Goal: Transaction & Acquisition: Purchase product/service

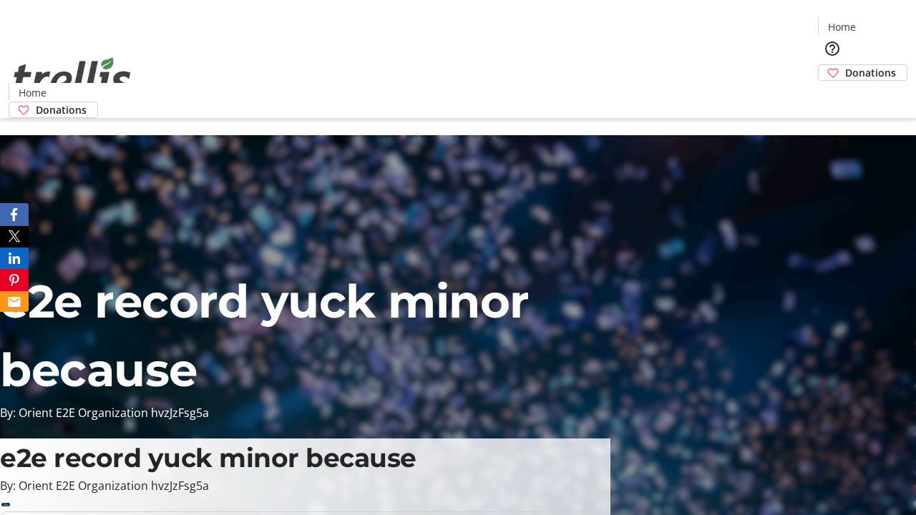
click at [845, 65] on span "Donations" at bounding box center [870, 72] width 51 height 15
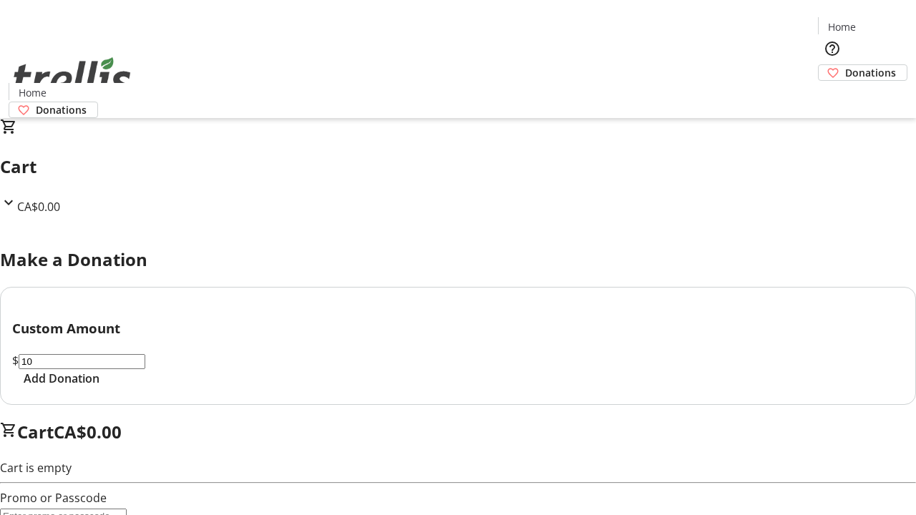
click at [99, 387] on span "Add Donation" at bounding box center [62, 378] width 76 height 17
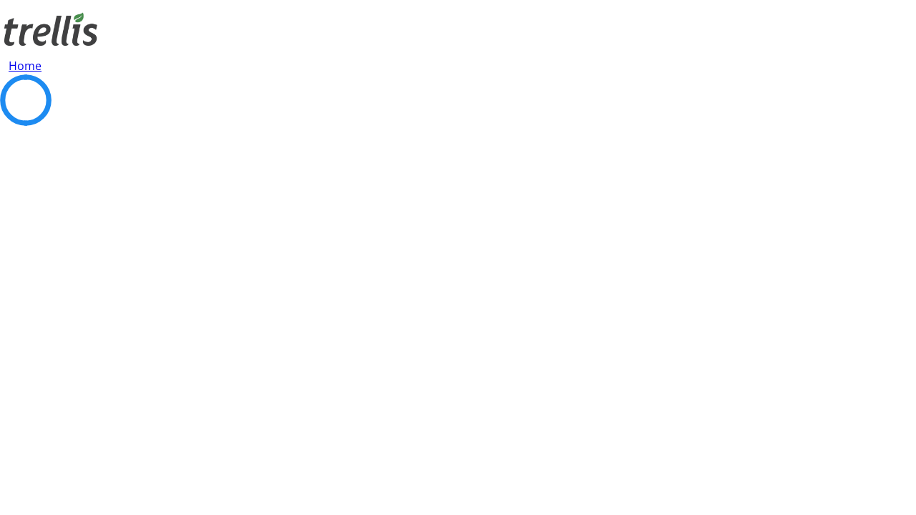
select select "CA"
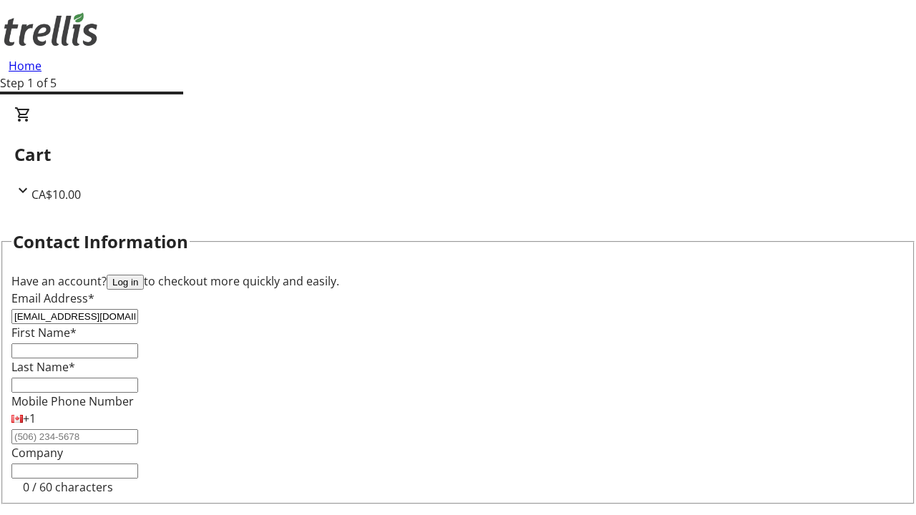
type input "[EMAIL_ADDRESS][DOMAIN_NAME]"
type input "Jabari"
type input "[PERSON_NAME]"
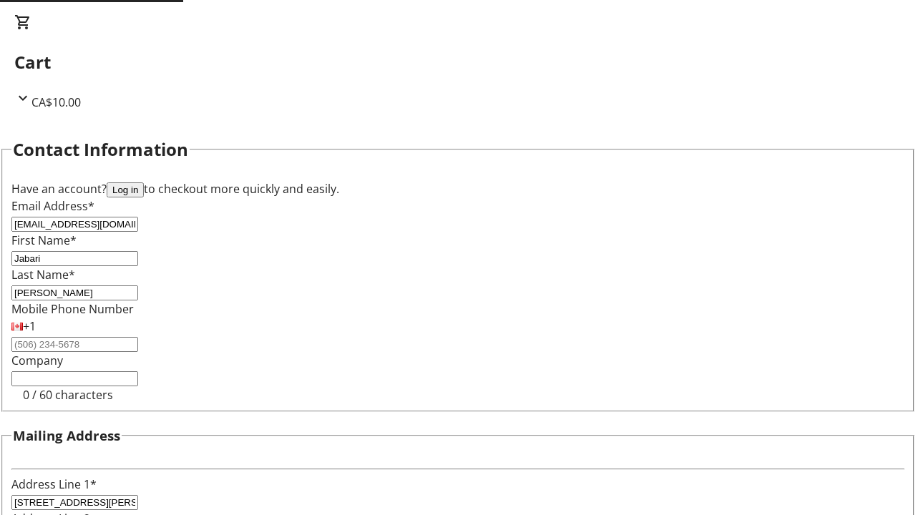
type input "[STREET_ADDRESS][PERSON_NAME]"
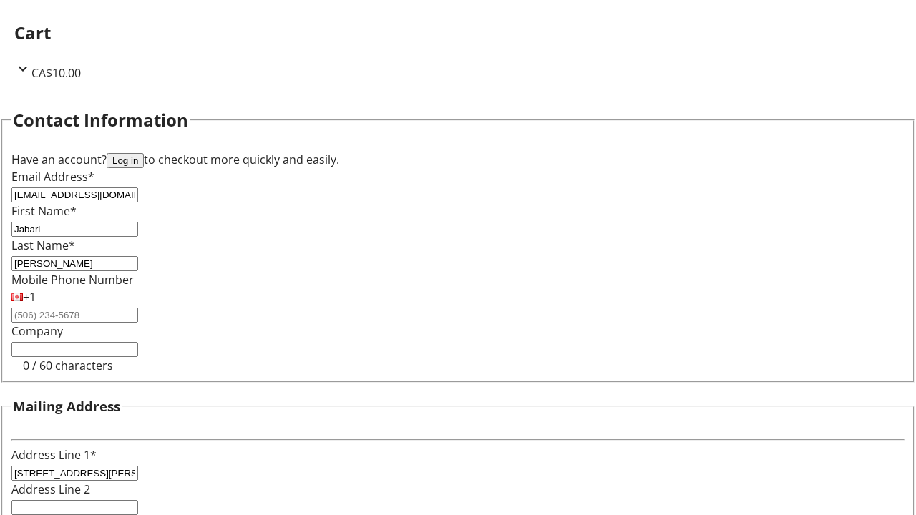
type input "Kelowna"
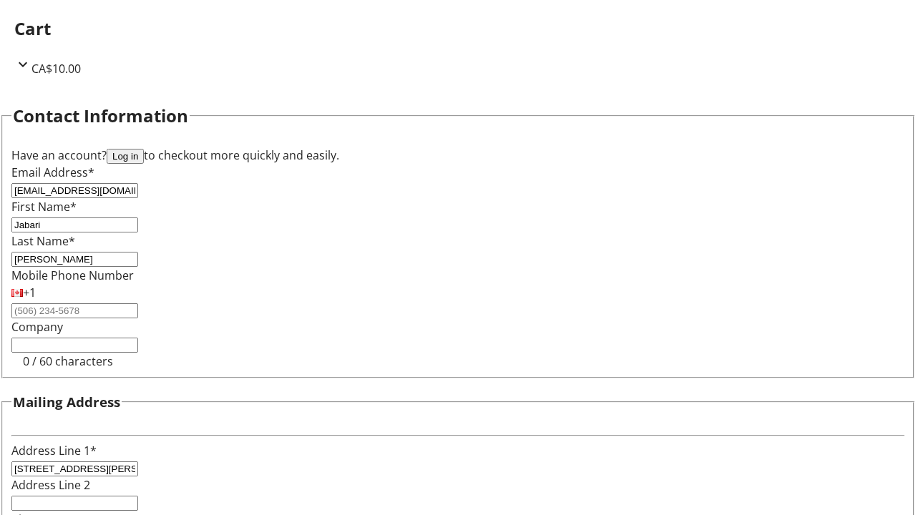
select select "BC"
type input "Kelowna"
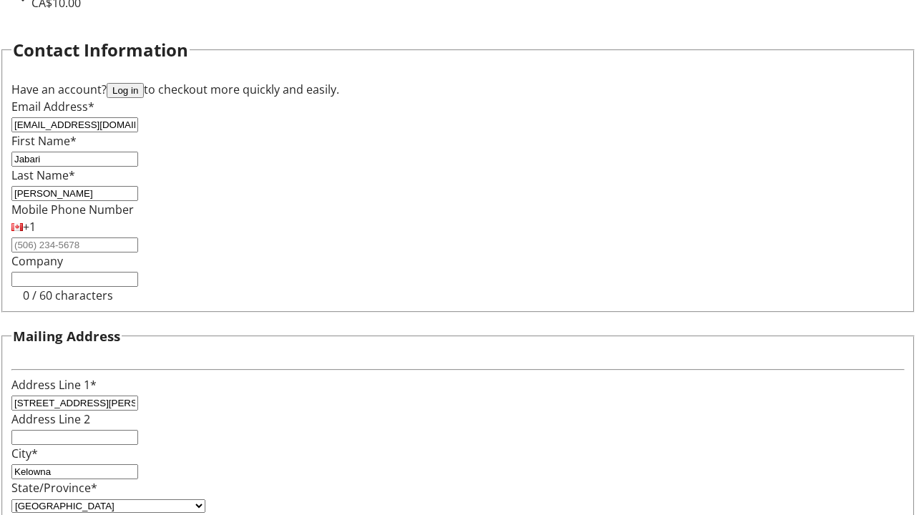
type input "V1Y 0C2"
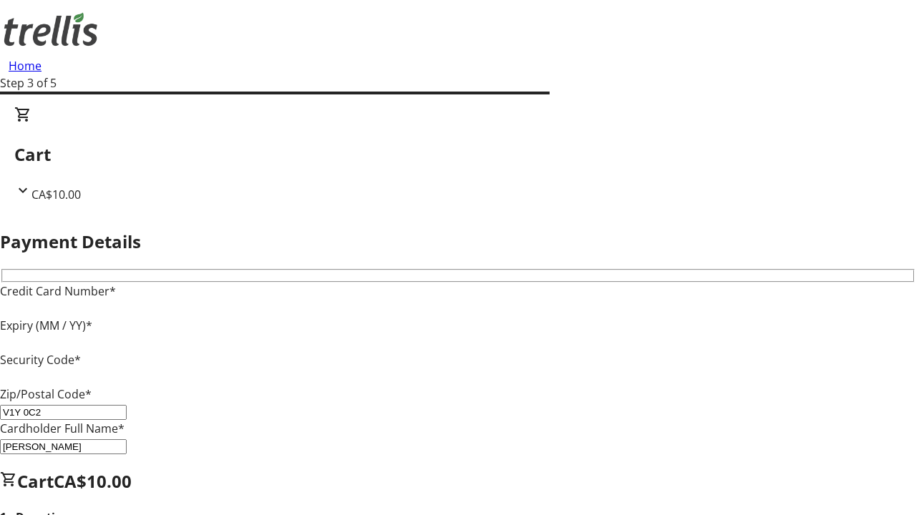
type input "V1Y 0C2"
